Goal: Task Accomplishment & Management: Manage account settings

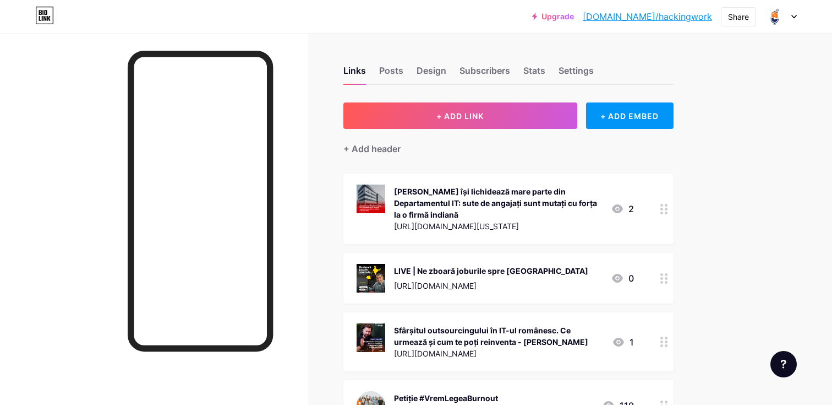
click at [661, 277] on icon at bounding box center [665, 278] width 8 height 10
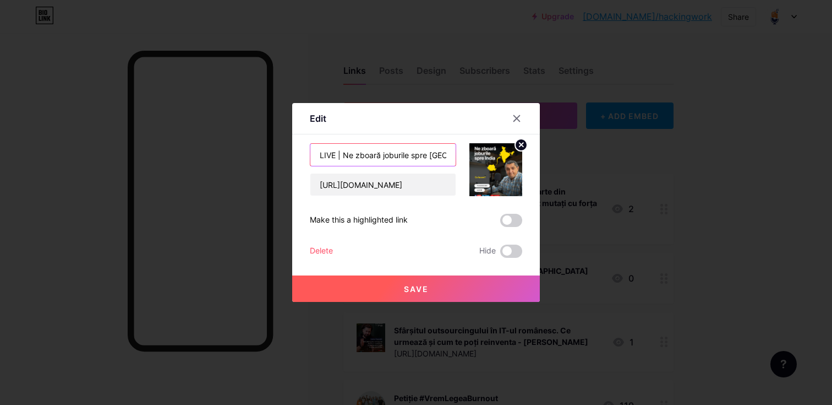
click at [436, 152] on input "LIVE | Ne zboară joburile spre [GEOGRAPHIC_DATA]" at bounding box center [382, 155] width 145 height 22
type input "LIVE | Ne zboară joburile spre [GEOGRAPHIC_DATA]"
click at [519, 144] on circle at bounding box center [521, 145] width 12 height 12
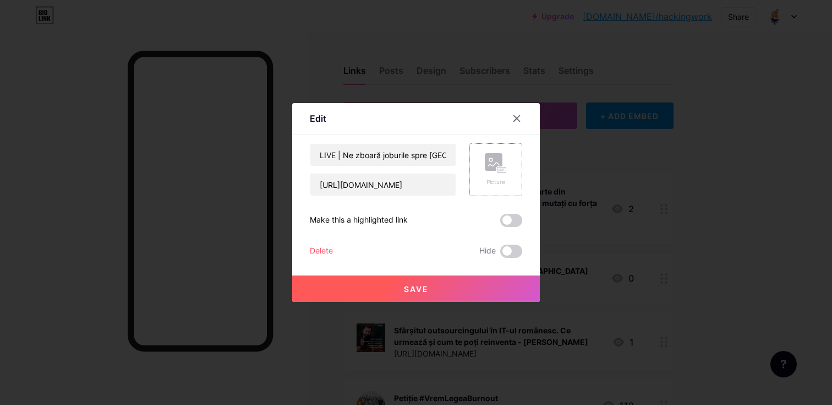
click at [493, 173] on icon at bounding box center [496, 163] width 22 height 20
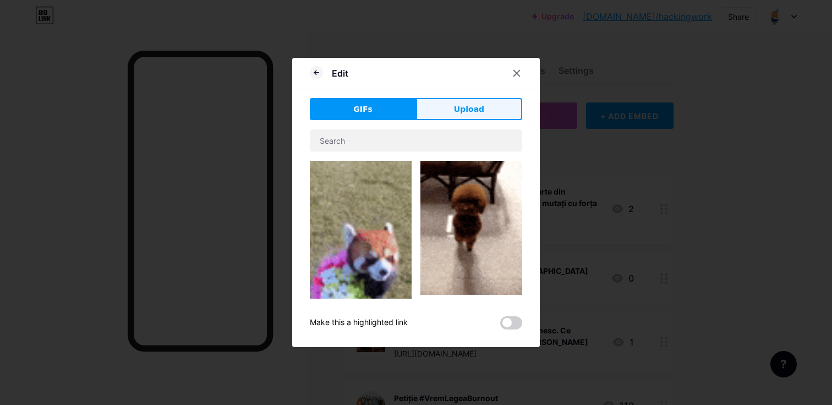
click at [467, 104] on span "Upload" at bounding box center [469, 109] width 30 height 12
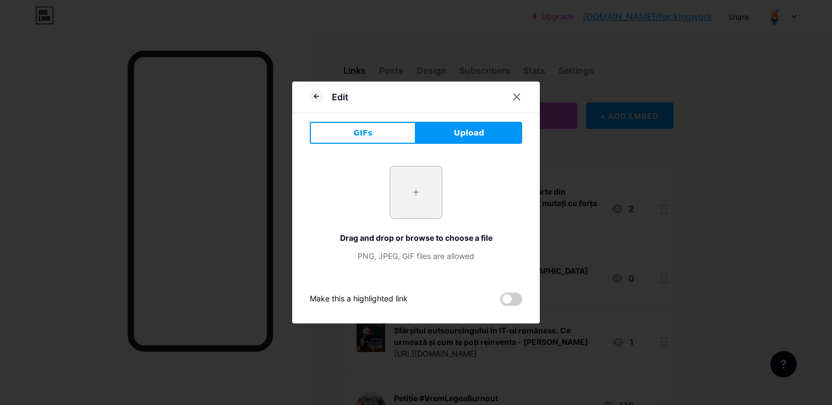
click at [418, 202] on input "file" at bounding box center [416, 192] width 52 height 52
type input "C:\fakepath\live IG (1).png"
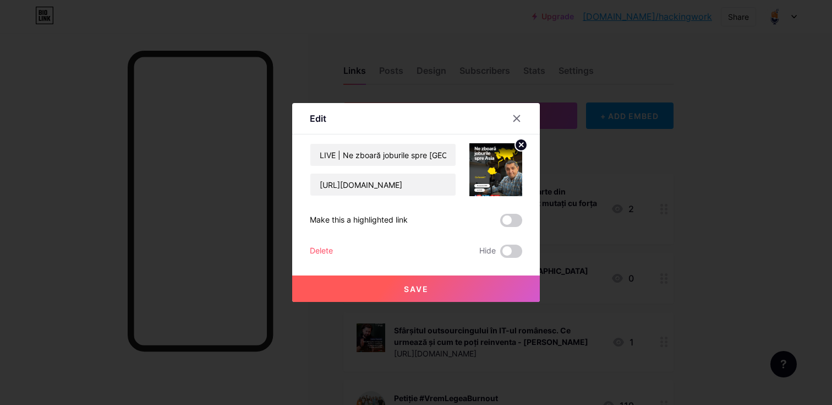
click at [450, 287] on button "Save" at bounding box center [416, 288] width 248 height 26
